Goal: Transaction & Acquisition: Download file/media

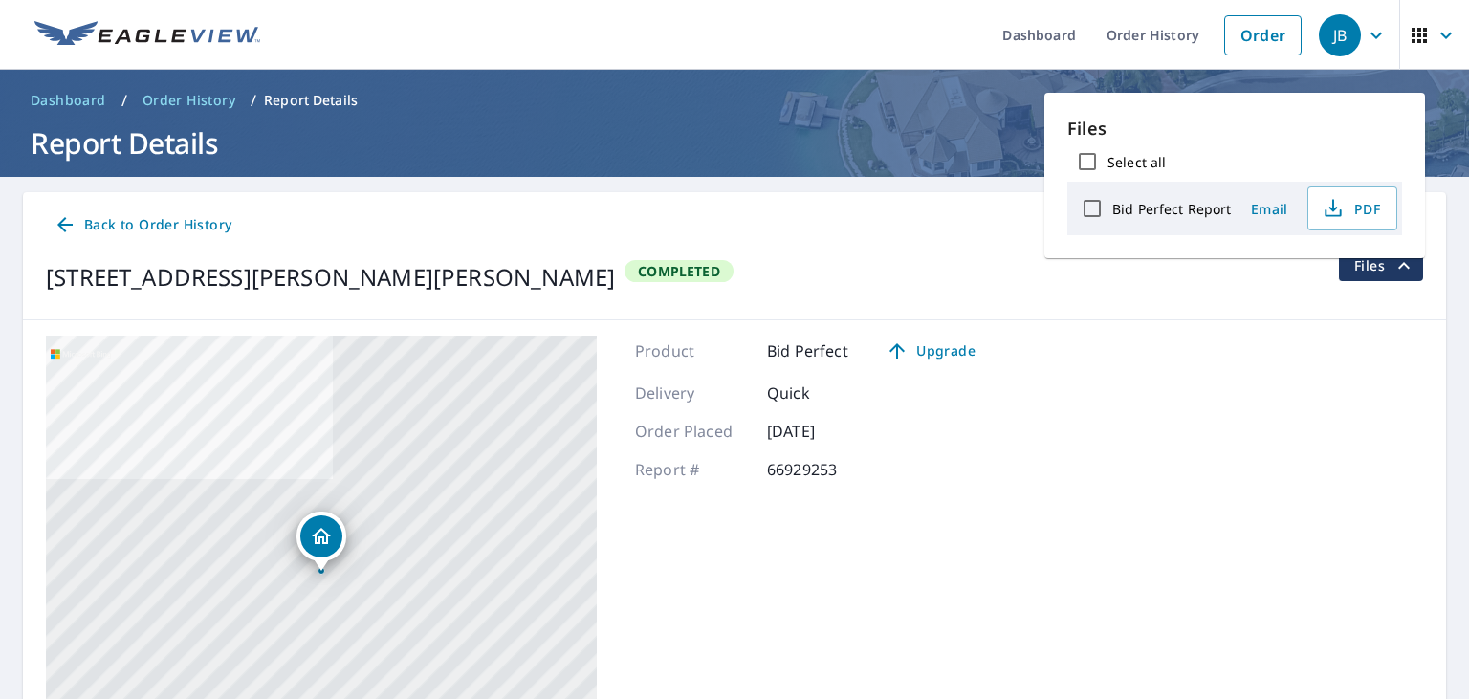
scroll to position [192, 0]
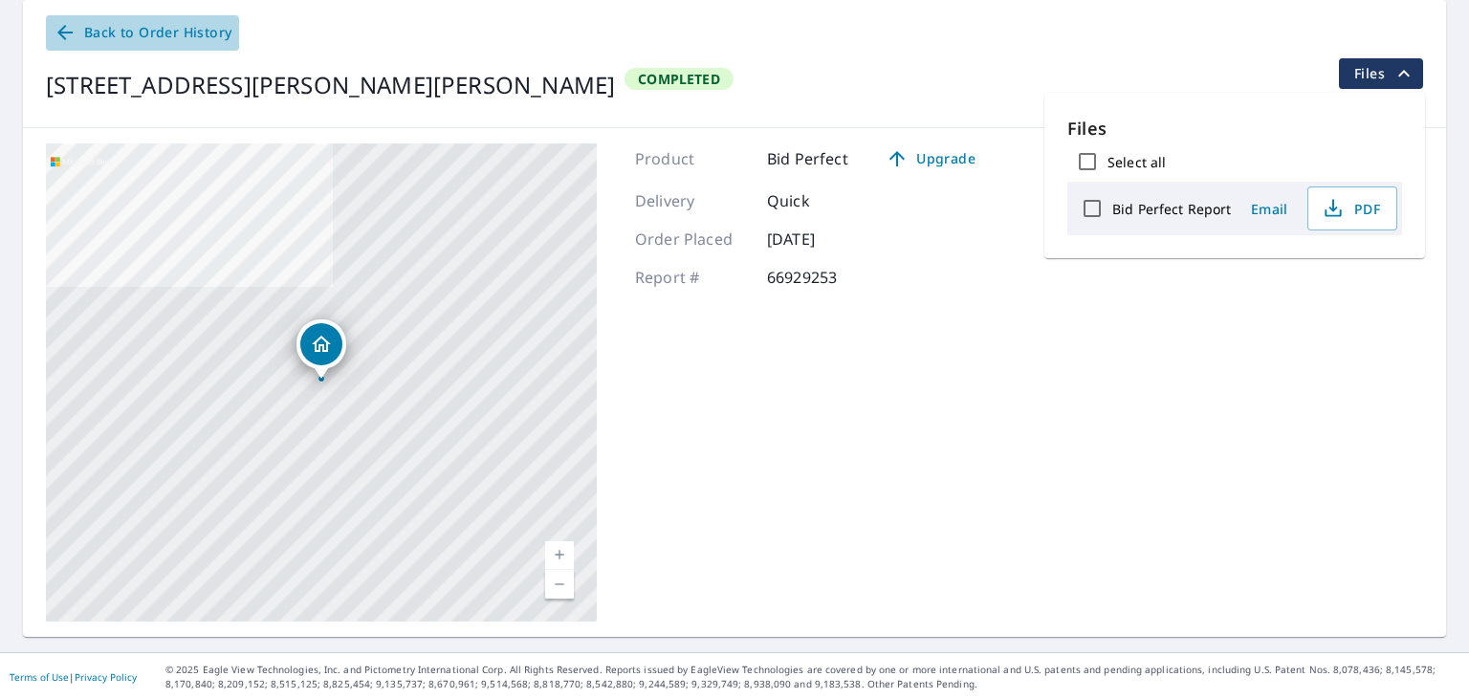
click at [208, 38] on span "Back to Order History" at bounding box center [143, 33] width 178 height 24
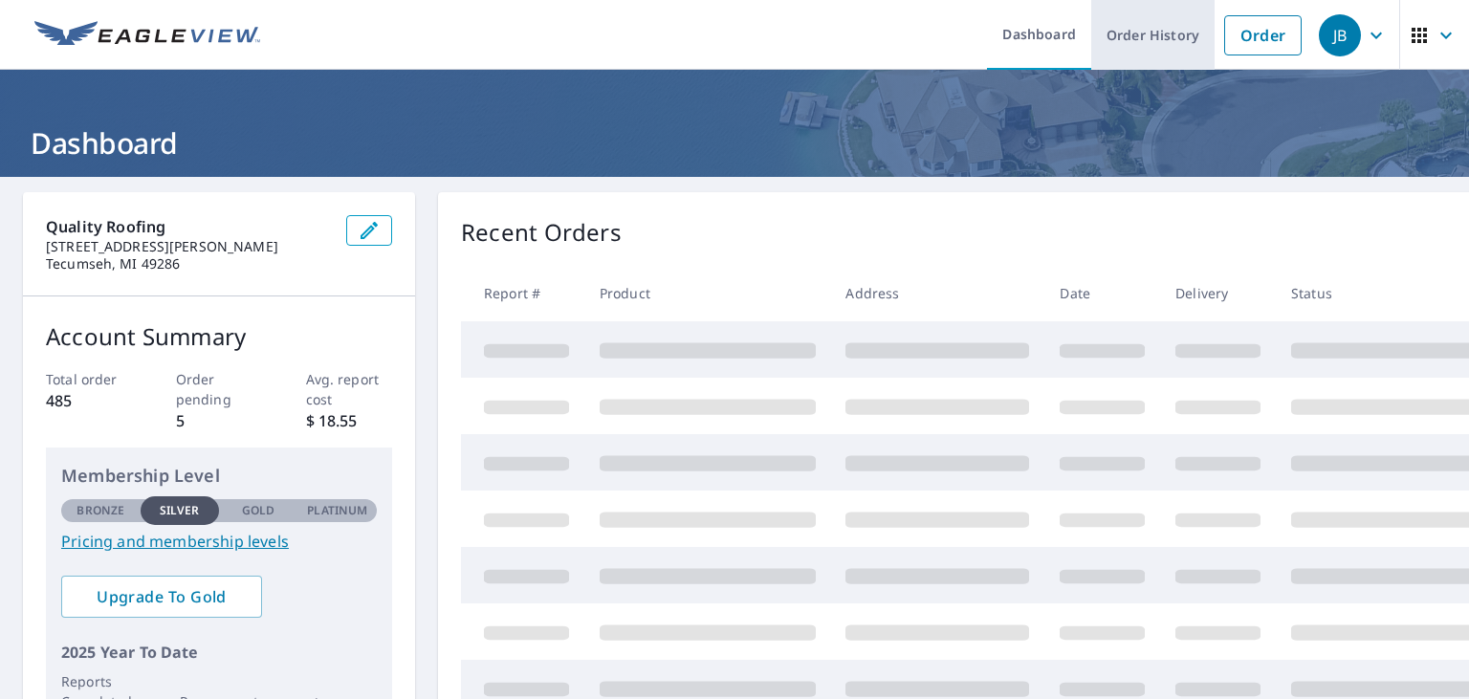
click at [1165, 25] on link "Order History" at bounding box center [1152, 35] width 123 height 70
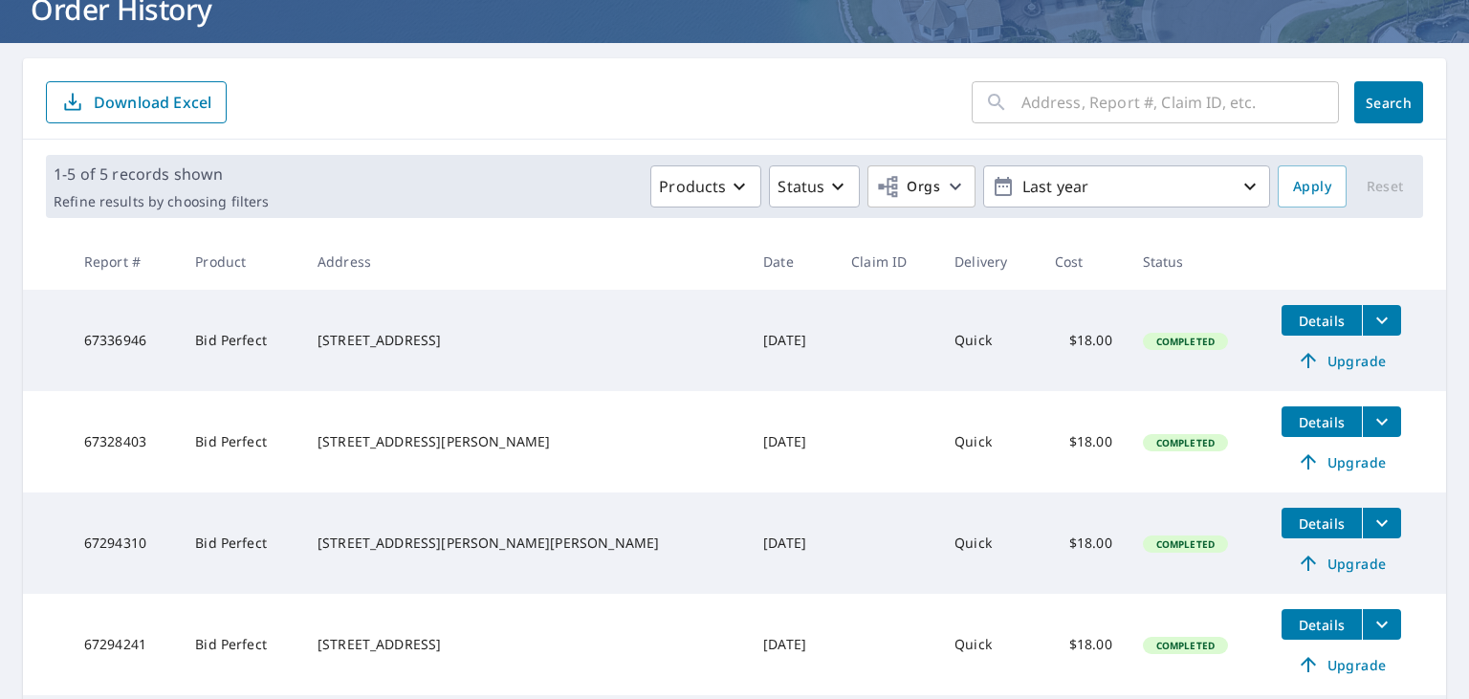
scroll to position [295, 0]
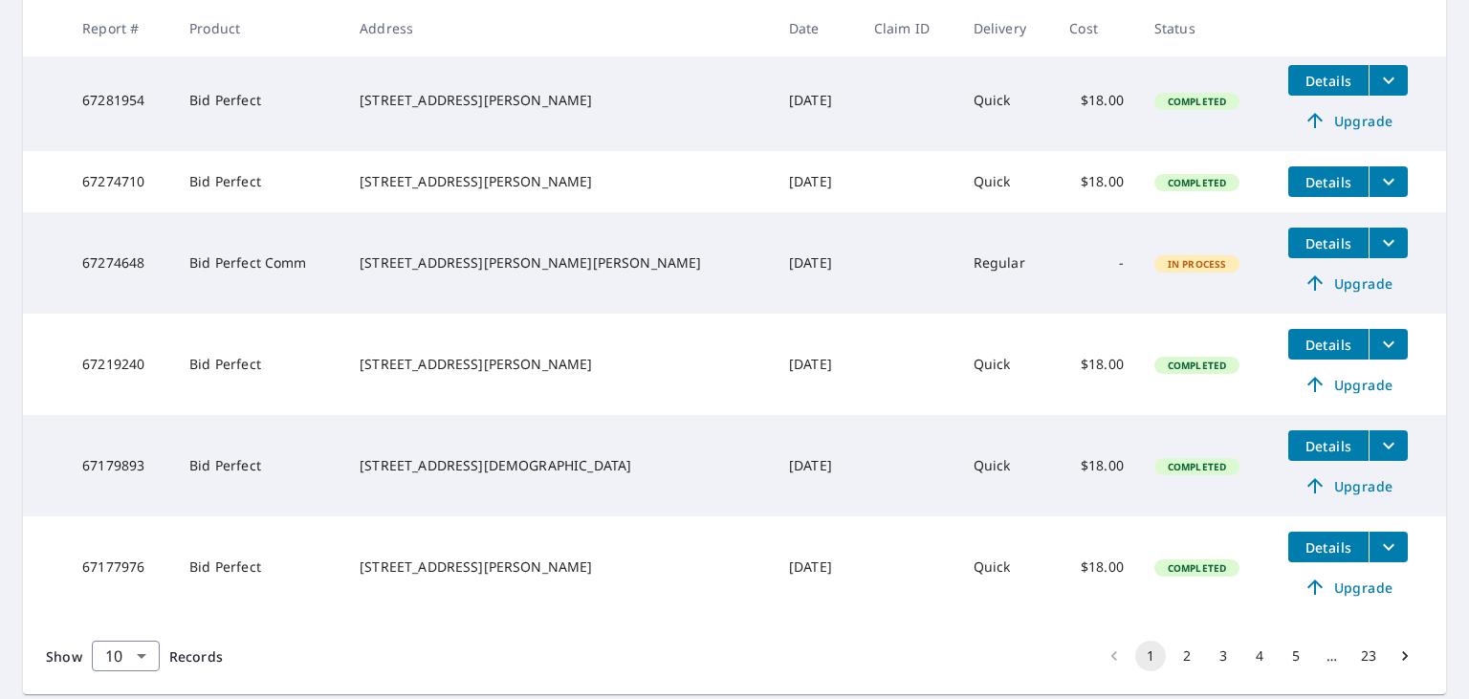
scroll to position [845, 0]
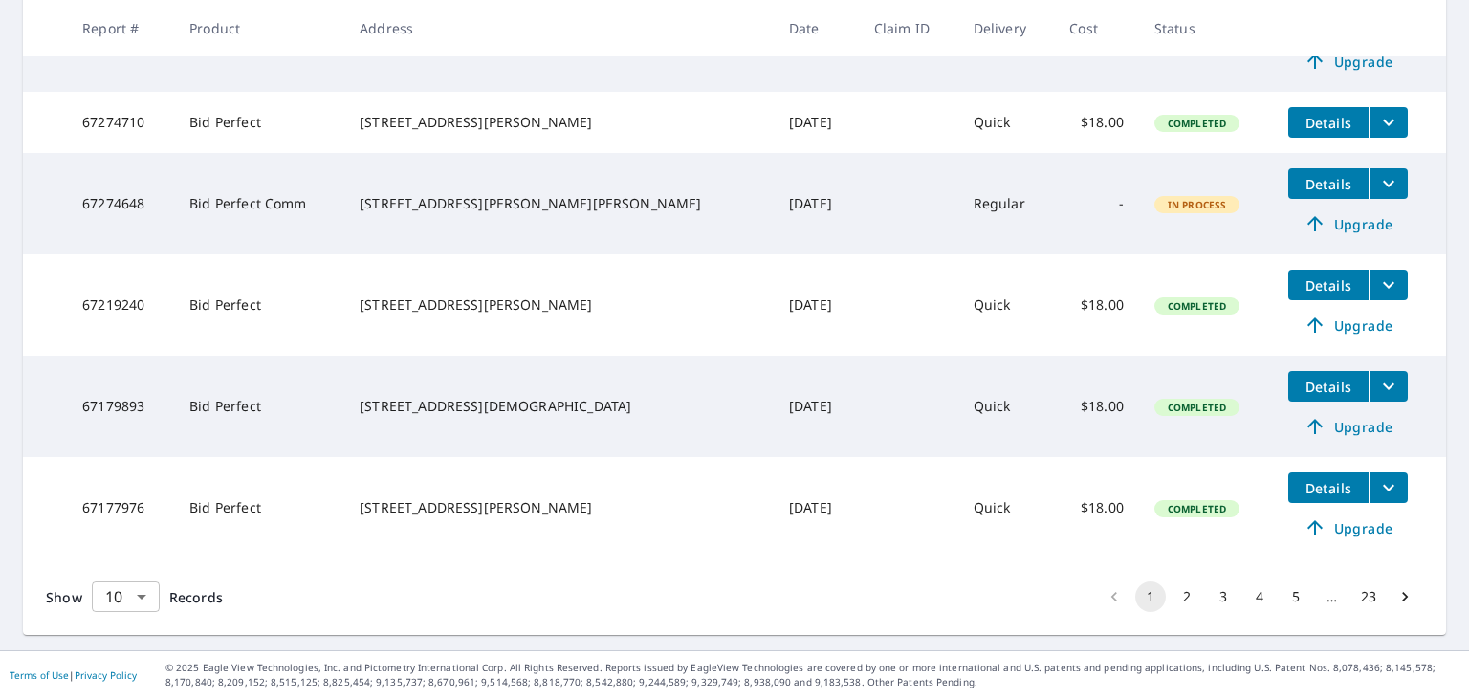
click at [140, 606] on body "JB JB Dashboard Order History Order JB Dashboard / Order History Order History …" at bounding box center [734, 349] width 1469 height 699
click at [110, 673] on li "100" at bounding box center [125, 659] width 68 height 34
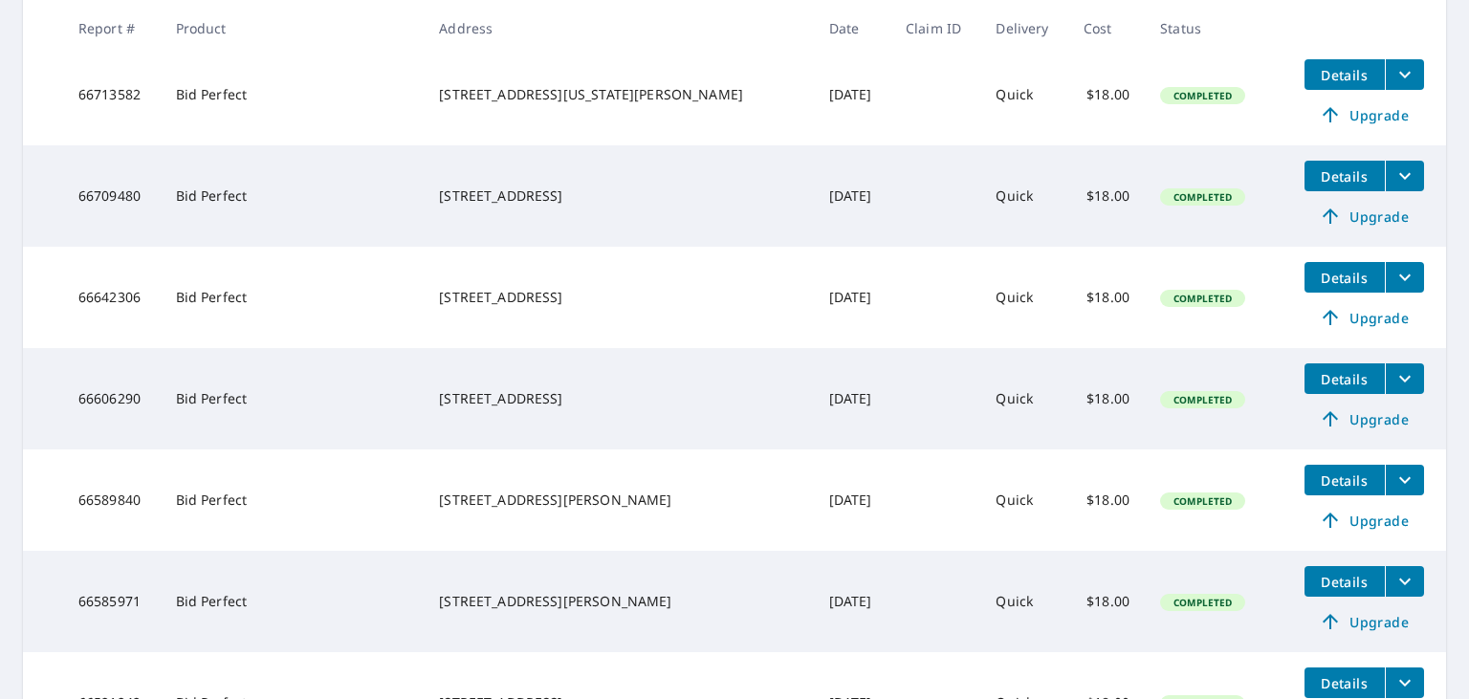
scroll to position [3200, 0]
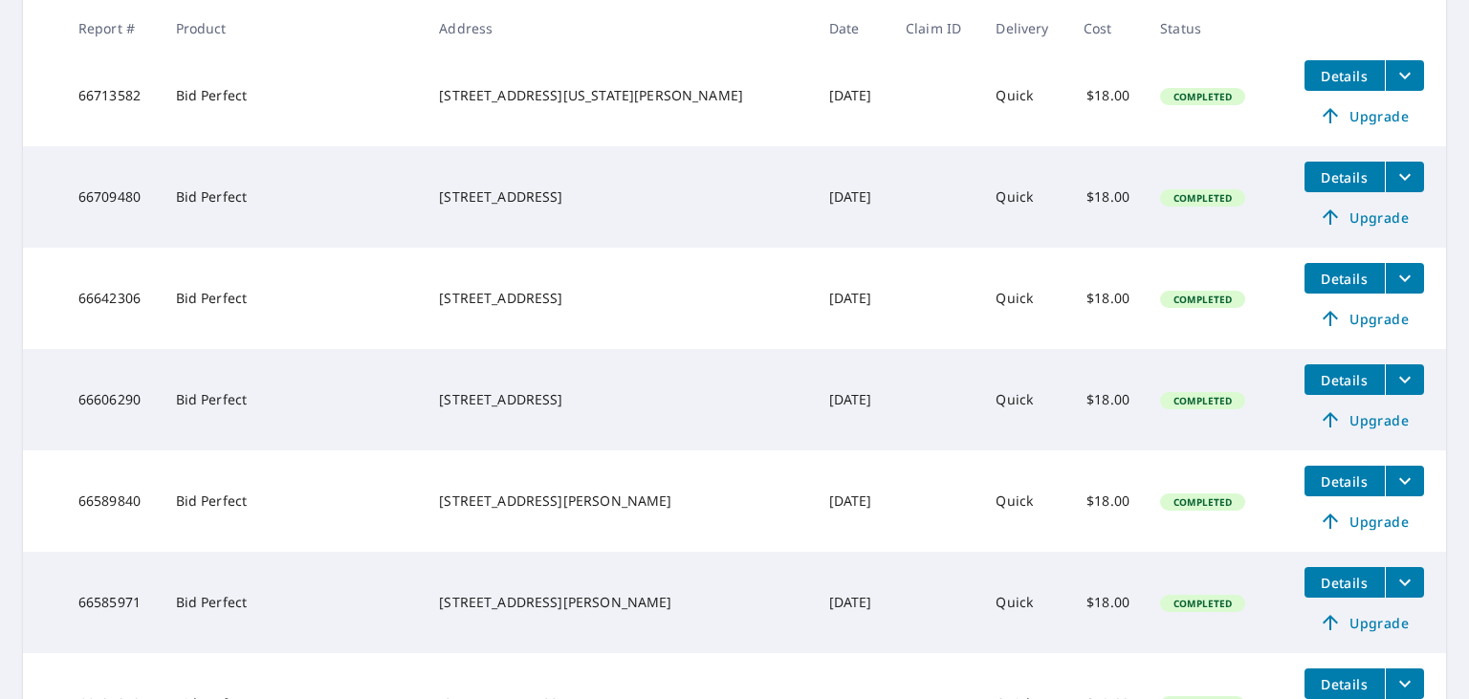
click at [1348, 389] on span "Details" at bounding box center [1344, 380] width 57 height 18
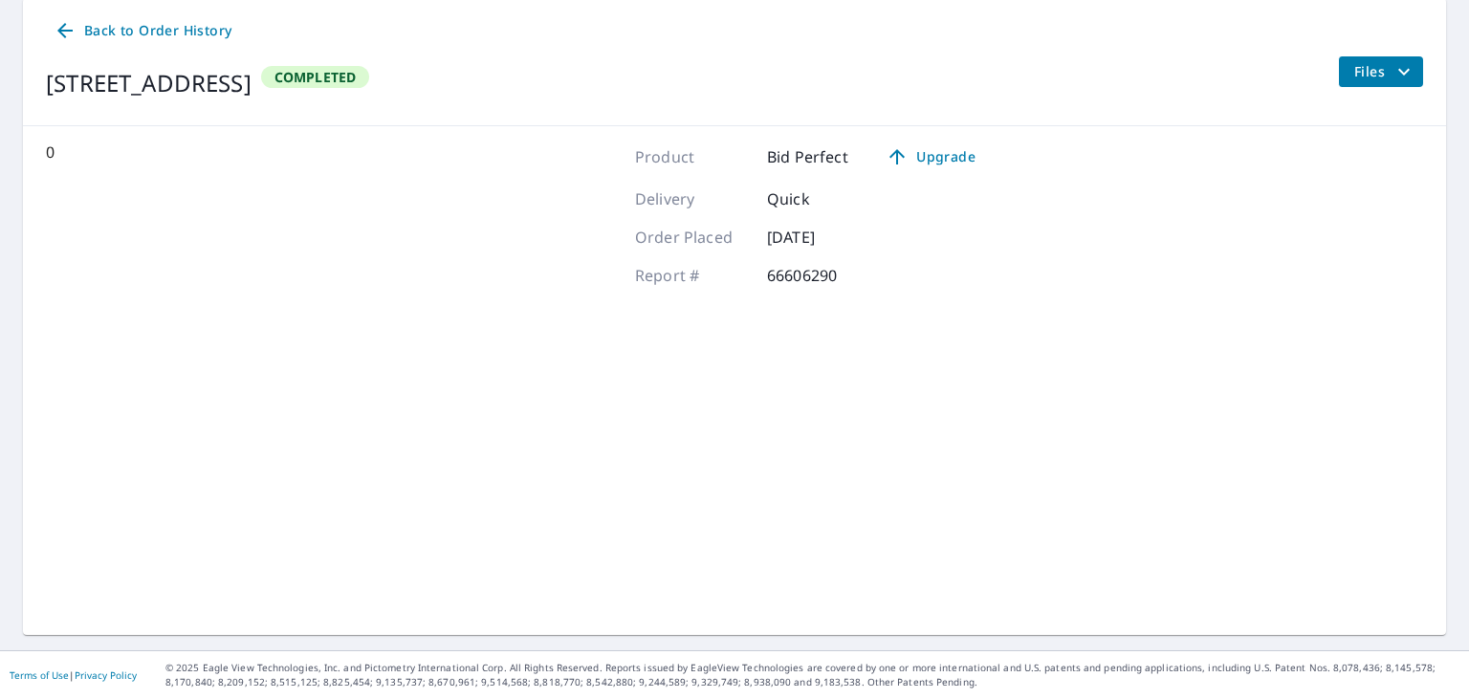
scroll to position [192, 0]
click at [1360, 78] on span "Files" at bounding box center [1384, 73] width 61 height 23
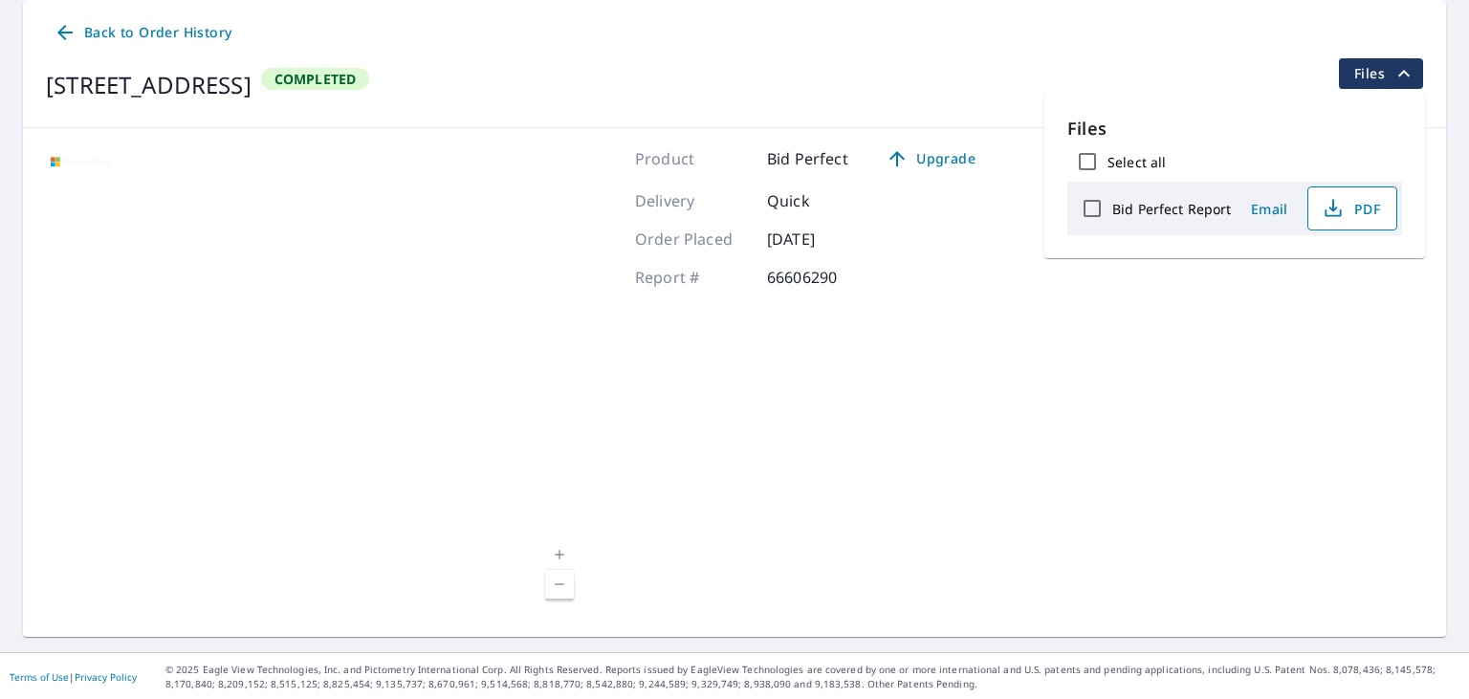
click at [1350, 218] on span "PDF" at bounding box center [1350, 208] width 61 height 23
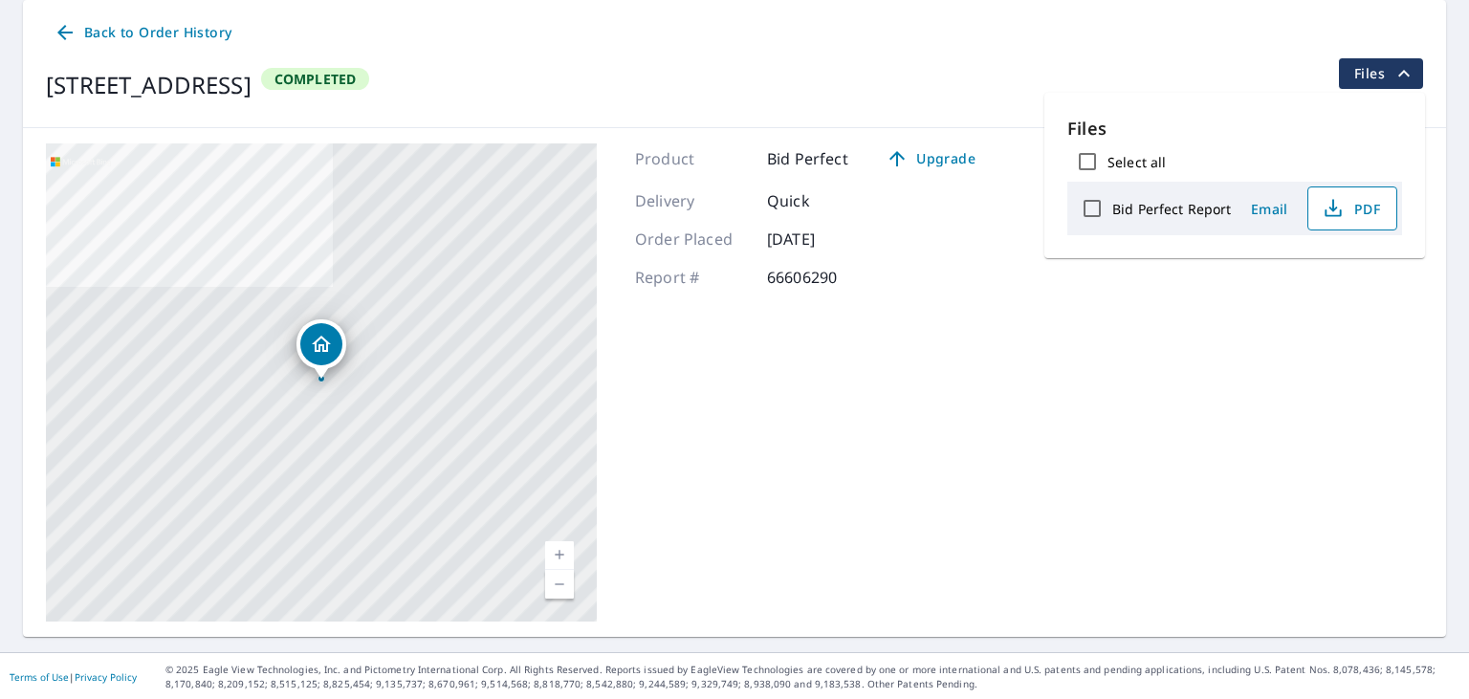
scroll to position [191, 0]
click at [190, 41] on span "Back to Order History" at bounding box center [143, 34] width 178 height 24
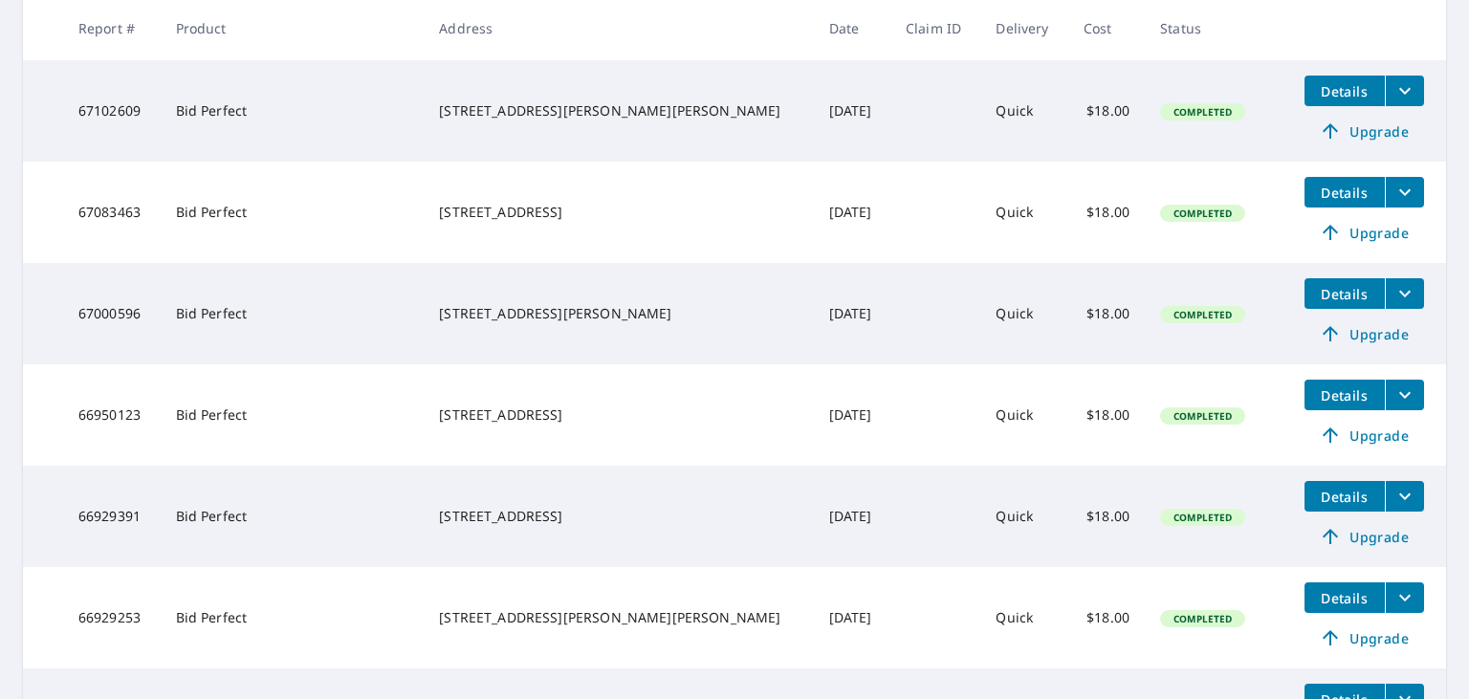
scroll to position [1574, 0]
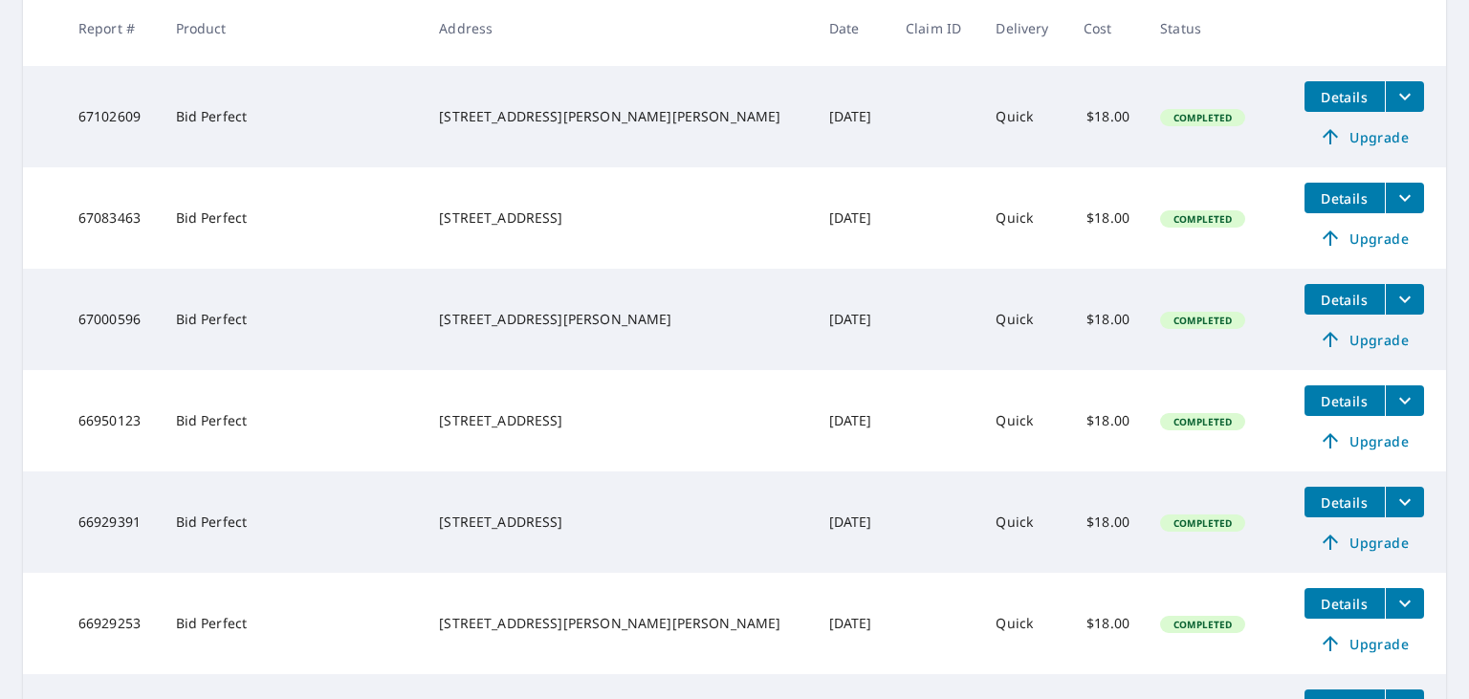
click at [1336, 309] on button "Details" at bounding box center [1344, 299] width 80 height 31
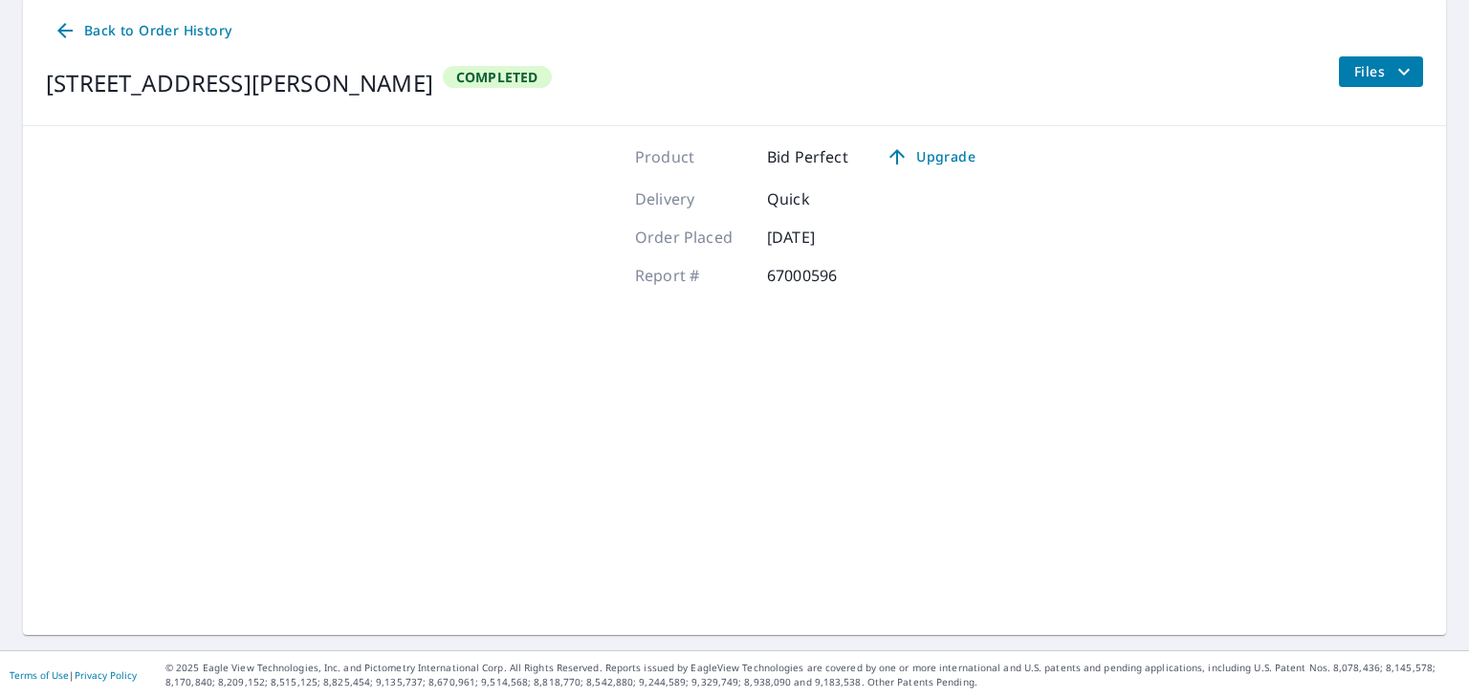
scroll to position [192, 0]
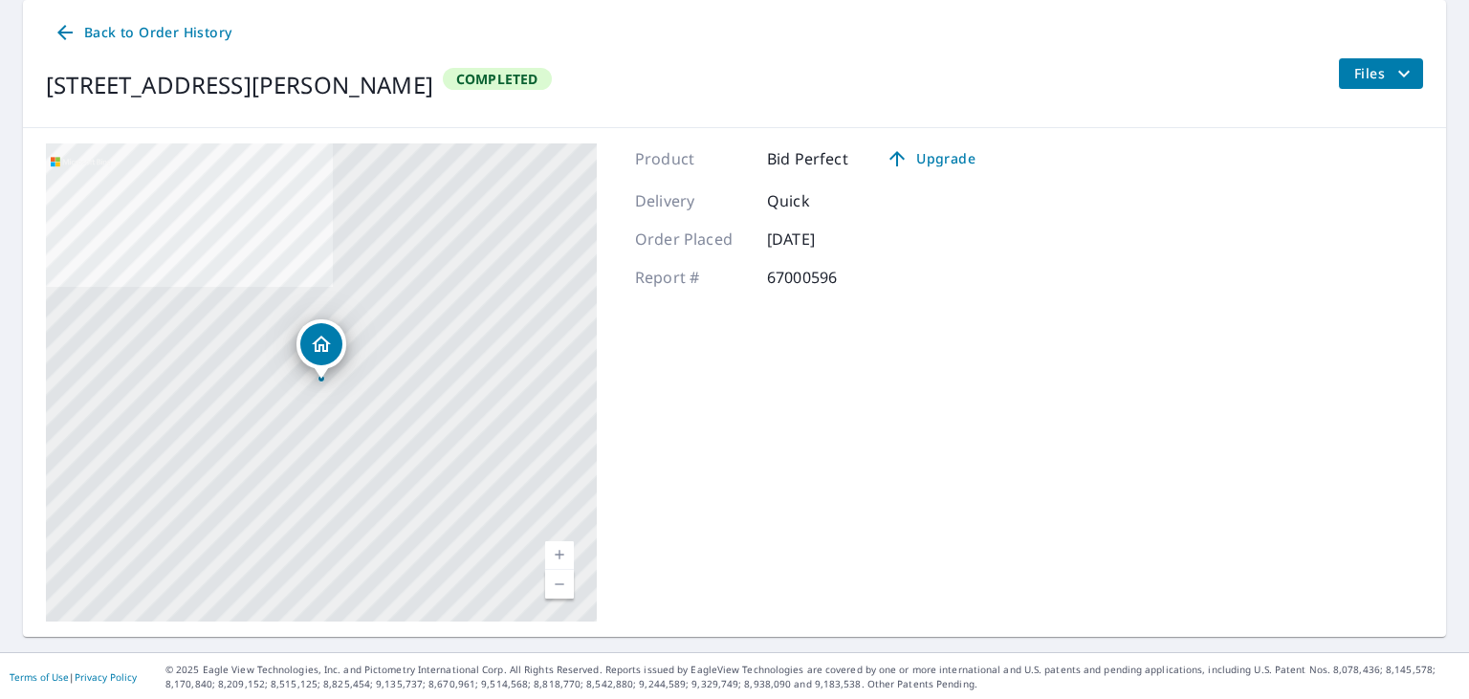
click at [1360, 67] on span "Files" at bounding box center [1384, 73] width 61 height 23
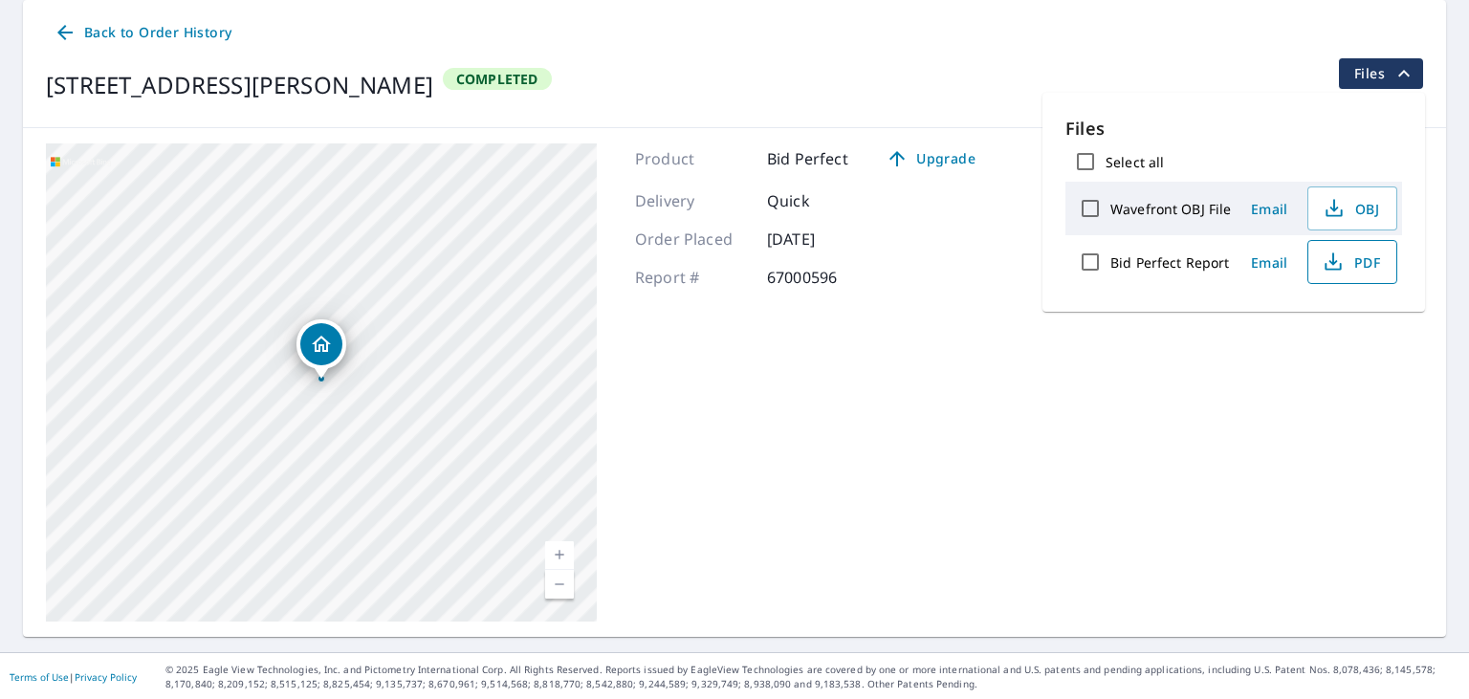
click at [1357, 271] on span "PDF" at bounding box center [1350, 262] width 61 height 23
